Goal: Transaction & Acquisition: Purchase product/service

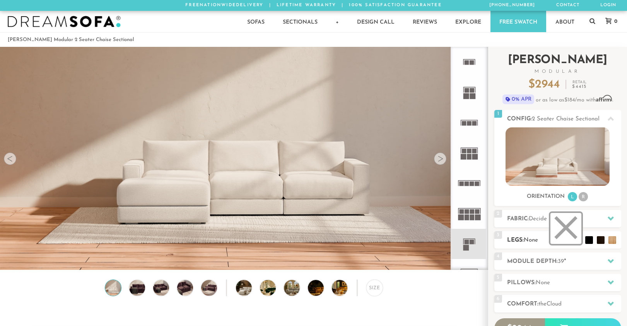
scroll to position [8734, 627]
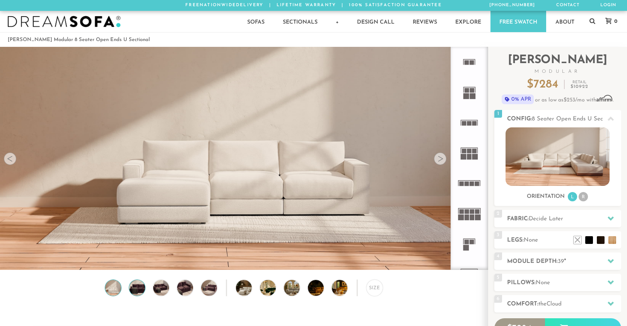
click at [138, 291] on img at bounding box center [137, 288] width 19 height 16
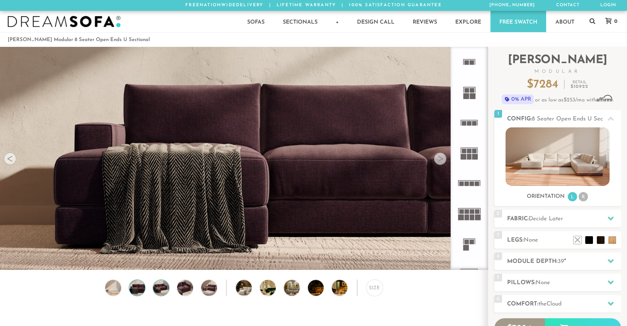
click at [162, 287] on img at bounding box center [161, 288] width 19 height 16
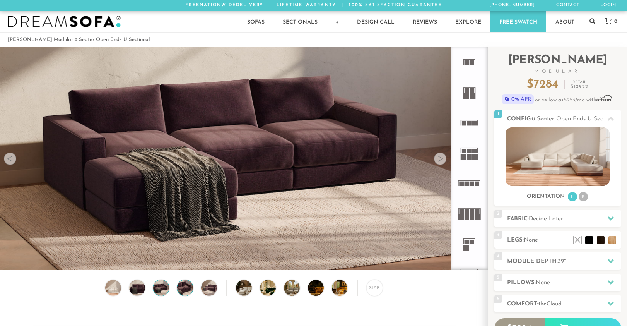
click at [182, 286] on img at bounding box center [185, 288] width 19 height 16
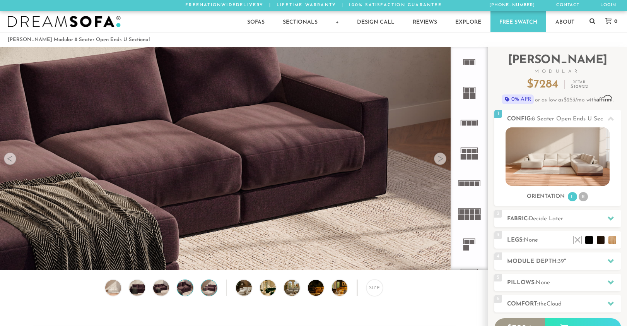
click at [204, 285] on img at bounding box center [209, 288] width 19 height 16
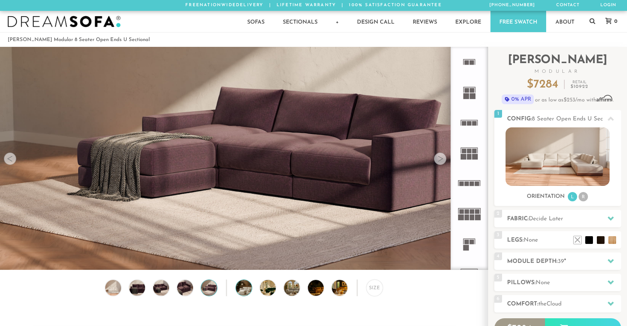
click at [244, 291] on img at bounding box center [250, 288] width 28 height 16
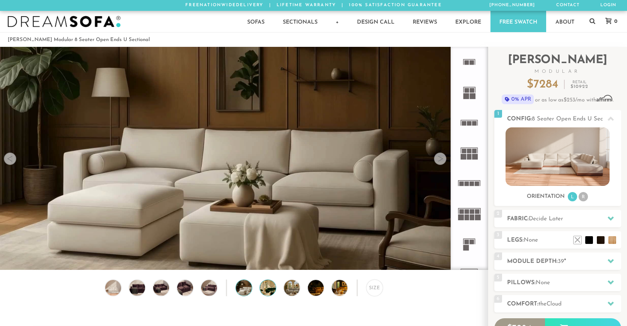
click at [266, 286] on img at bounding box center [274, 288] width 28 height 16
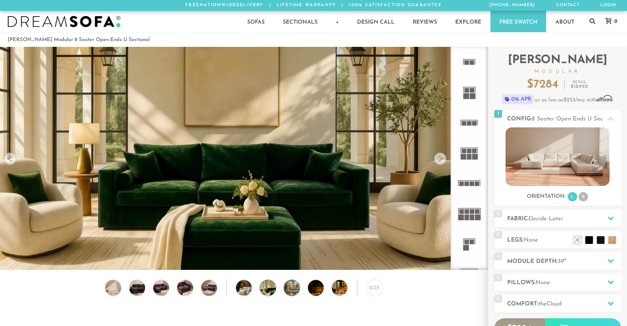
click at [294, 286] on img at bounding box center [298, 288] width 28 height 16
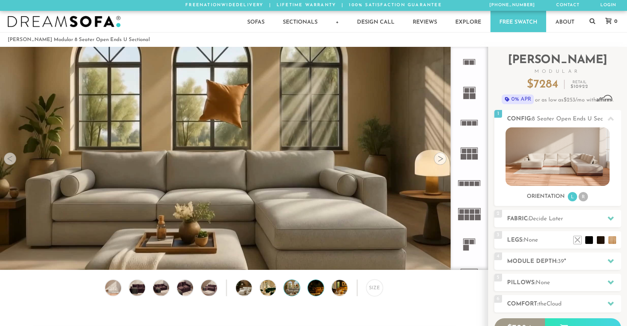
click at [317, 289] on img at bounding box center [322, 288] width 28 height 16
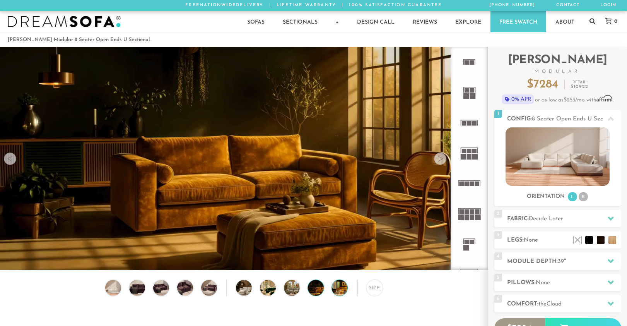
click at [337, 289] on img at bounding box center [346, 288] width 28 height 16
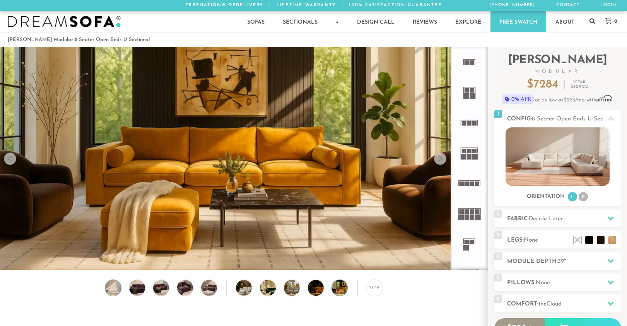
click at [113, 287] on img at bounding box center [113, 288] width 19 height 16
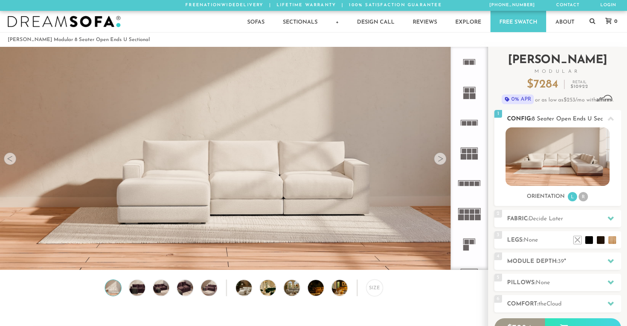
click at [568, 155] on img at bounding box center [558, 156] width 104 height 58
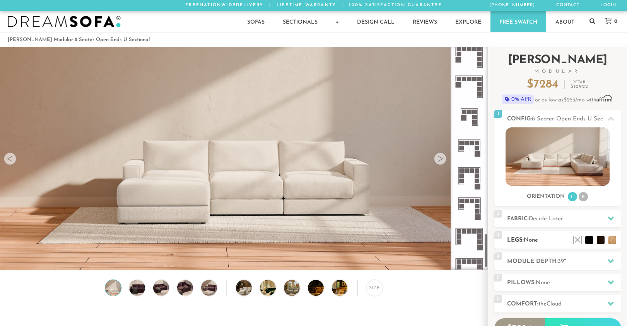
scroll to position [1215, 0]
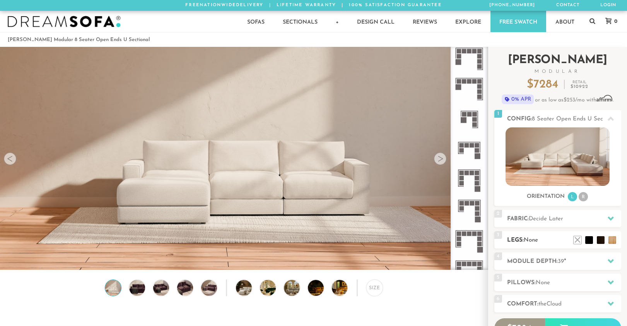
drag, startPoint x: 486, startPoint y: 74, endPoint x: 496, endPoint y: 248, distance: 173.6
click at [496, 248] on div "Introducing [PERSON_NAME] Modular $ 7284 Retail $ 10922 $ 7284 Retail $ 10922 0…" at bounding box center [557, 218] width 139 height 342
click at [583, 198] on li "R" at bounding box center [583, 196] width 9 height 9
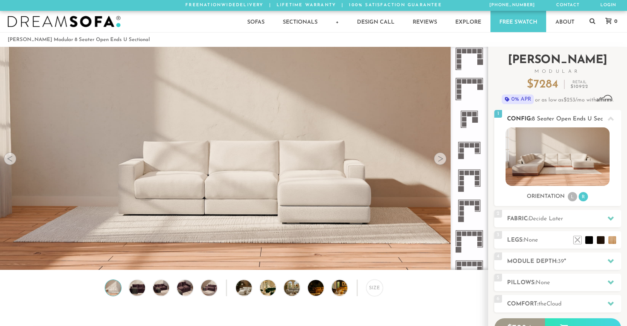
click at [571, 196] on li "L" at bounding box center [572, 196] width 9 height 9
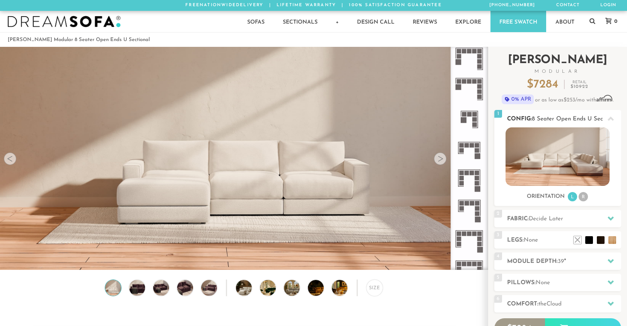
click at [585, 195] on li "R" at bounding box center [583, 196] width 9 height 9
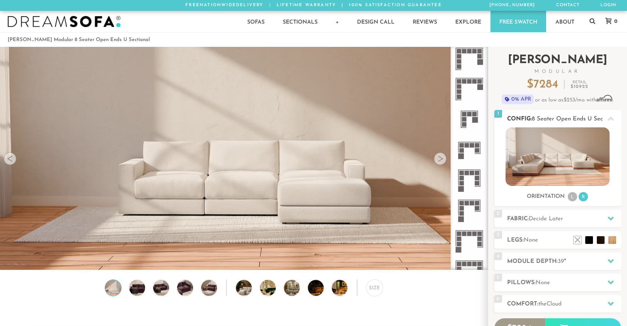
click at [574, 197] on li "L" at bounding box center [572, 196] width 9 height 9
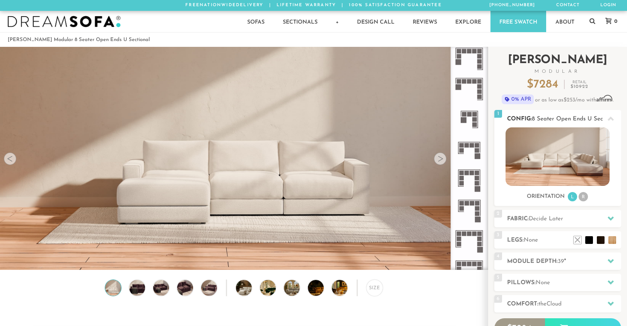
click at [585, 197] on li "R" at bounding box center [583, 196] width 9 height 9
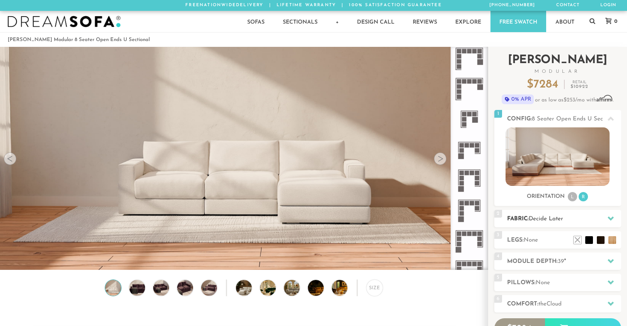
click at [608, 220] on icon at bounding box center [611, 218] width 6 height 6
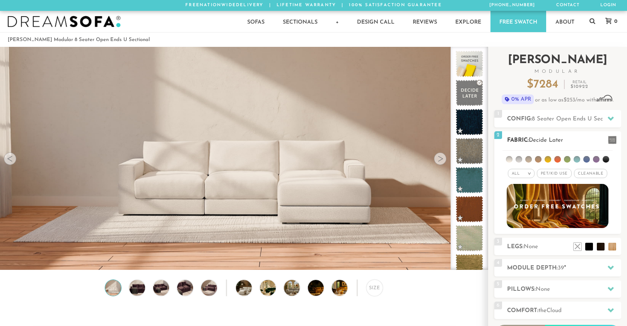
click at [553, 176] on span "Pet/Kid Use x" at bounding box center [554, 173] width 35 height 9
click at [590, 174] on span "Cleanable x" at bounding box center [593, 173] width 33 height 9
click at [522, 159] on li at bounding box center [519, 159] width 7 height 7
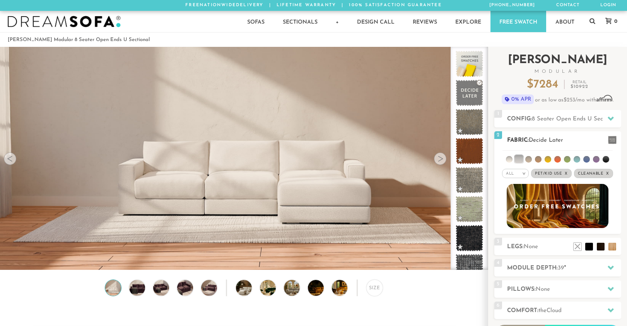
click at [531, 161] on li at bounding box center [528, 159] width 7 height 7
click at [538, 160] on li at bounding box center [538, 159] width 7 height 7
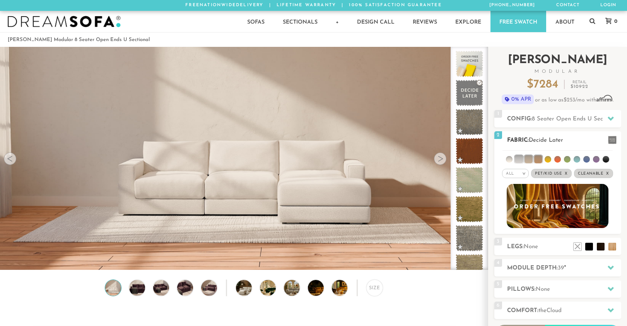
click at [528, 160] on li at bounding box center [529, 159] width 8 height 8
click at [521, 160] on li at bounding box center [519, 159] width 8 height 8
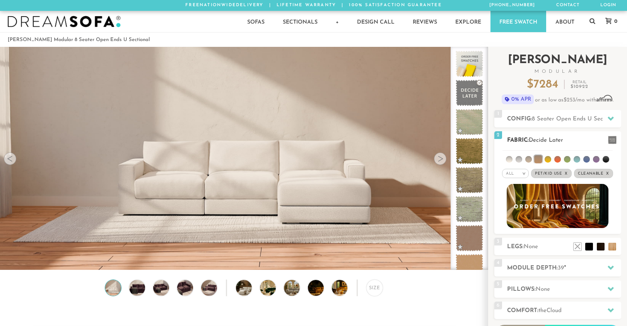
click at [536, 157] on li at bounding box center [538, 159] width 8 height 8
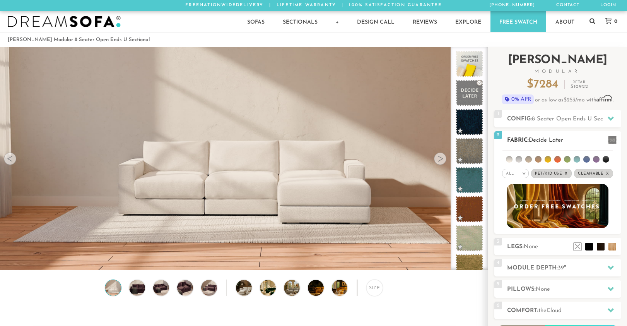
click at [557, 160] on li at bounding box center [557, 159] width 7 height 7
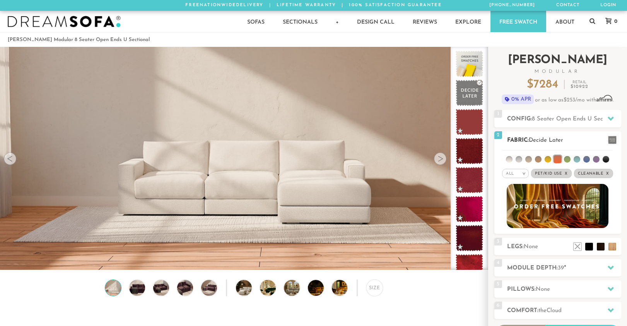
click at [558, 159] on li at bounding box center [558, 159] width 8 height 8
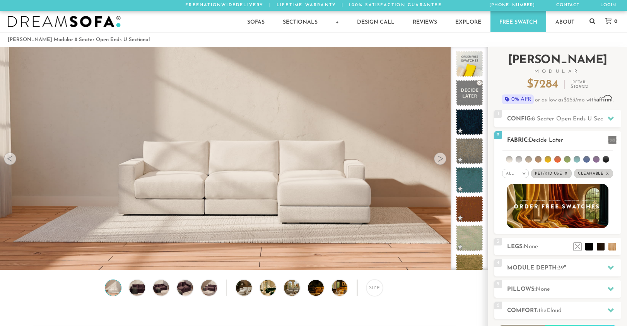
click at [577, 159] on li at bounding box center [577, 159] width 7 height 7
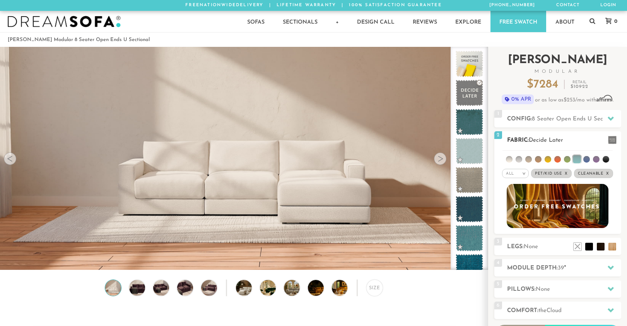
click at [567, 159] on li at bounding box center [567, 159] width 7 height 7
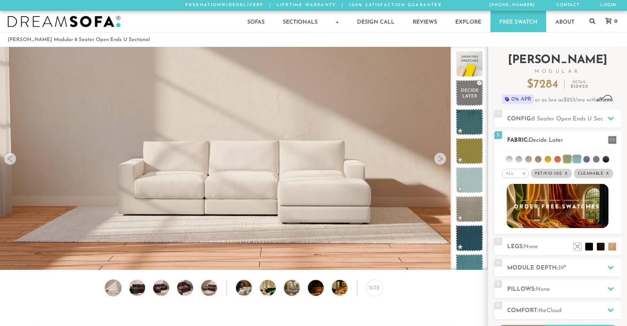
click at [581, 158] on li at bounding box center [577, 159] width 8 height 8
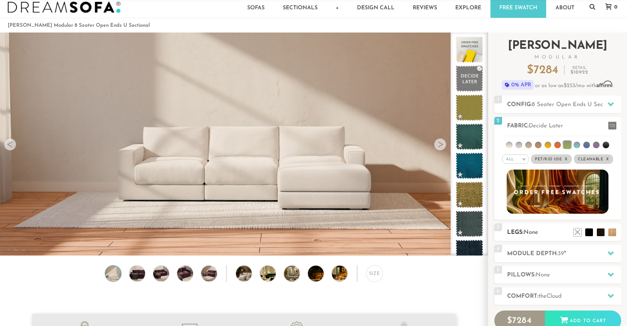
scroll to position [0, 0]
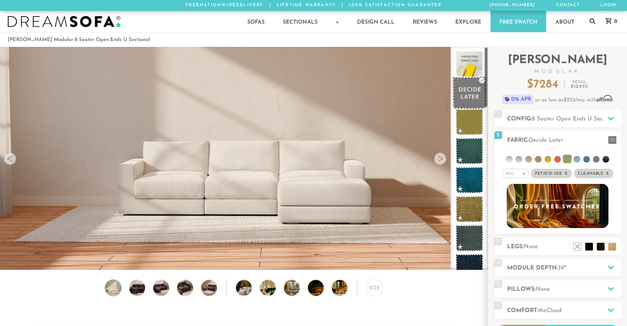
click at [472, 94] on span at bounding box center [469, 93] width 34 height 33
click at [552, 244] on h2 "Legs: None" at bounding box center [564, 246] width 114 height 9
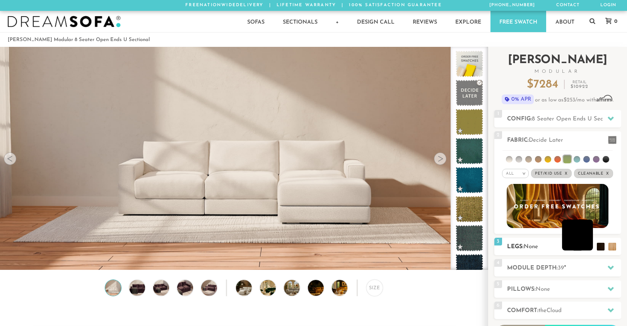
click at [593, 246] on li at bounding box center [577, 234] width 31 height 31
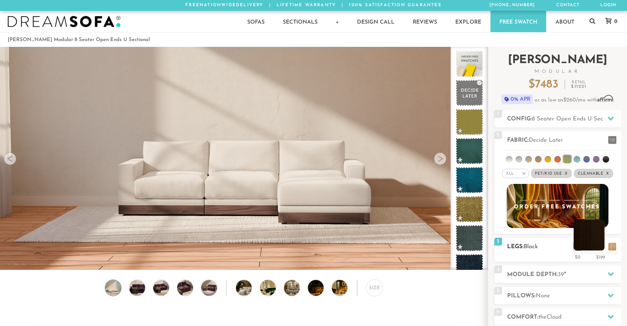
click at [602, 248] on li at bounding box center [589, 234] width 31 height 31
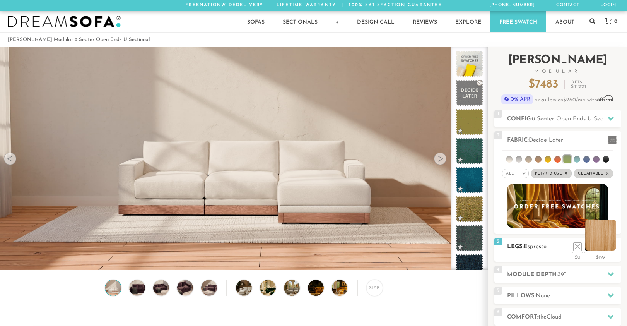
click at [615, 246] on li at bounding box center [600, 234] width 31 height 31
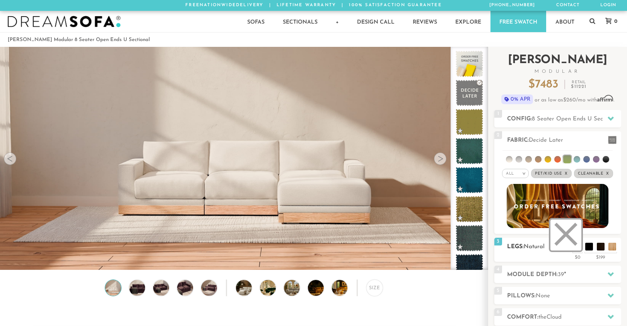
click at [573, 248] on li at bounding box center [565, 234] width 31 height 31
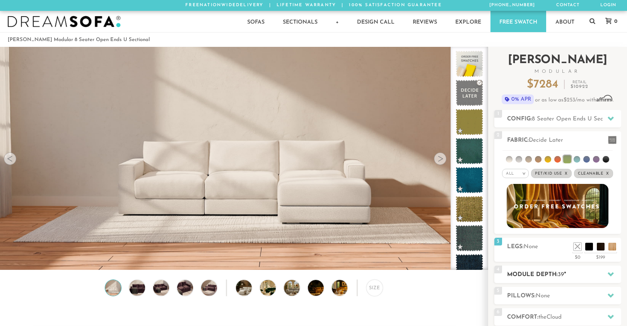
click at [610, 273] on icon at bounding box center [611, 274] width 6 height 6
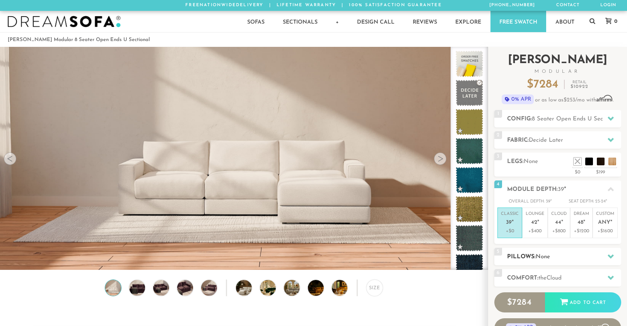
click at [586, 256] on h2 "Pillows: None" at bounding box center [564, 256] width 114 height 9
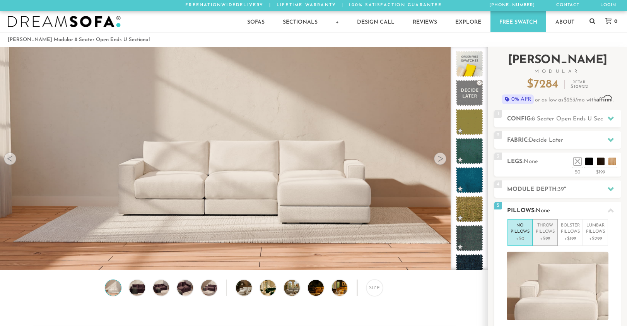
click at [549, 235] on p "Throw Pillows" at bounding box center [545, 228] width 19 height 13
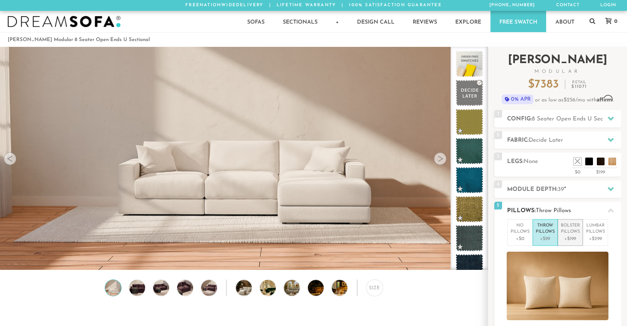
click at [573, 238] on p "+$199" at bounding box center [570, 238] width 19 height 7
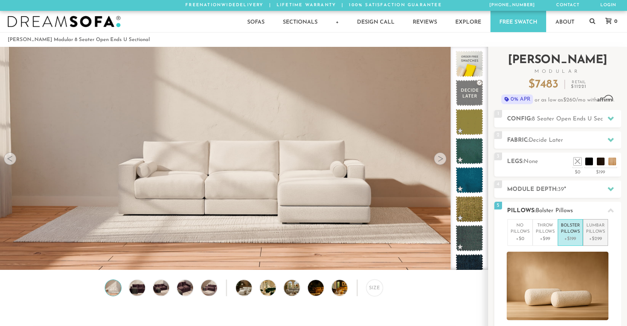
click at [600, 233] on p "Lumbar Pillows" at bounding box center [595, 228] width 19 height 13
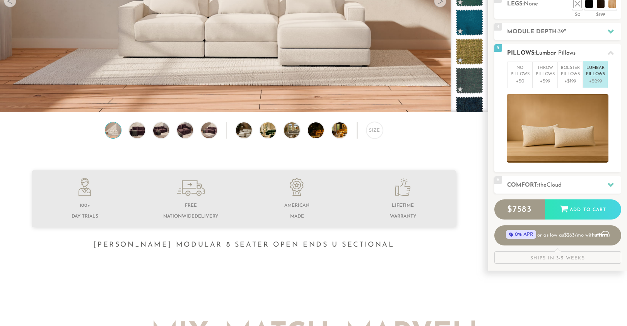
scroll to position [158, 0]
click at [594, 184] on h2 "Comfort: the Cloud" at bounding box center [564, 184] width 114 height 9
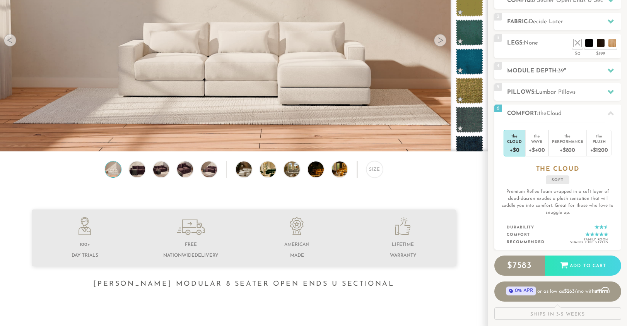
scroll to position [0, 0]
